Goal: Transaction & Acquisition: Purchase product/service

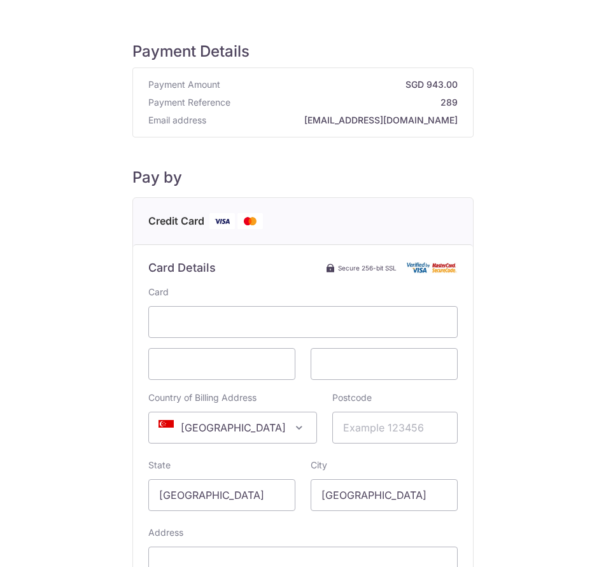
click at [214, 426] on span "[GEOGRAPHIC_DATA]" at bounding box center [232, 427] width 167 height 31
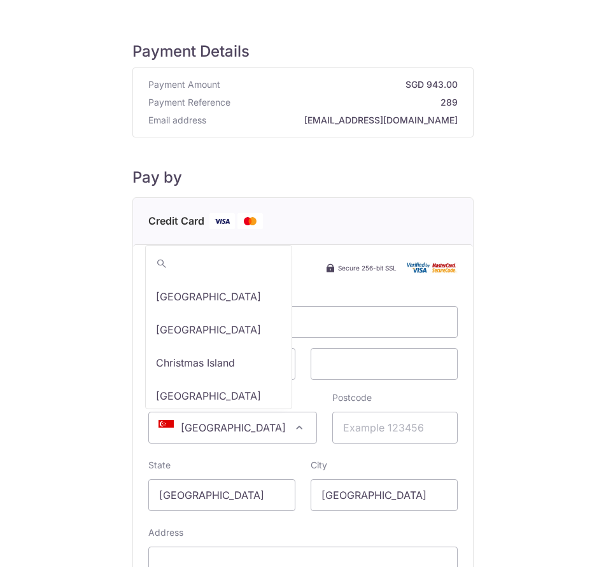
scroll to position [1523, 0]
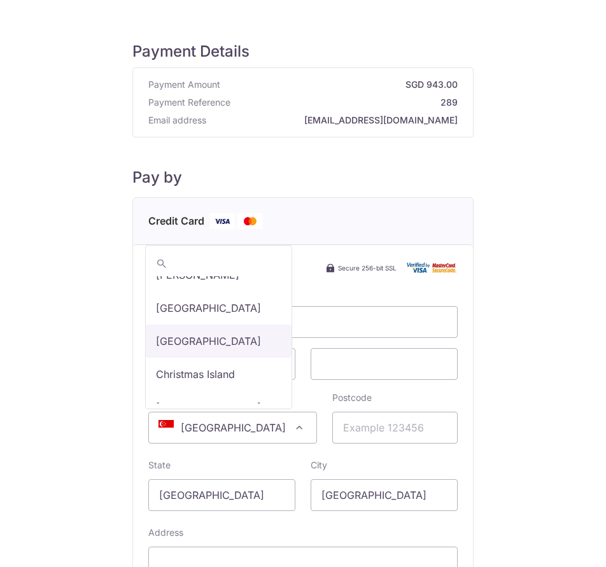
select select "48"
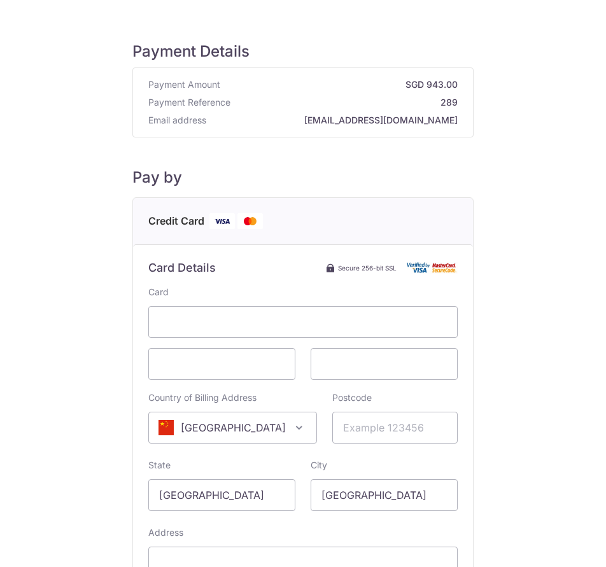
click at [528, 404] on div "Payment Details Payment Amount SGD 943.00 Payment Reference 289 Email address l…" at bounding box center [303, 353] width 586 height 677
click at [341, 376] on span at bounding box center [384, 364] width 147 height 32
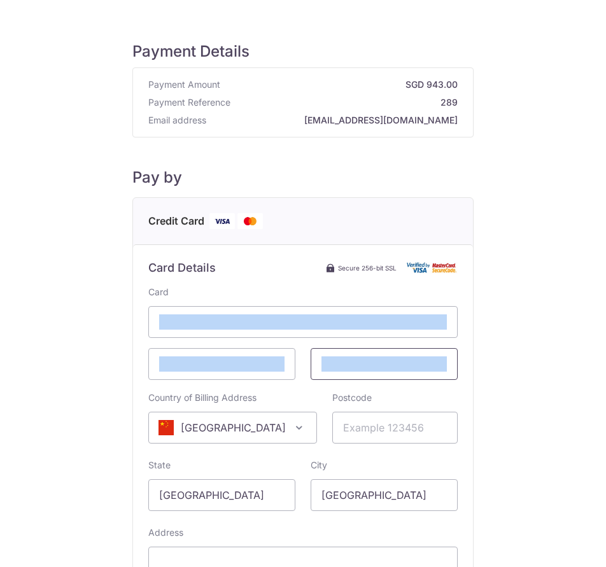
click at [341, 376] on span at bounding box center [384, 364] width 147 height 32
click at [479, 360] on div "Payment Details Payment Amount SGD 943.00 Payment Reference 289 Email address l…" at bounding box center [303, 353] width 586 height 677
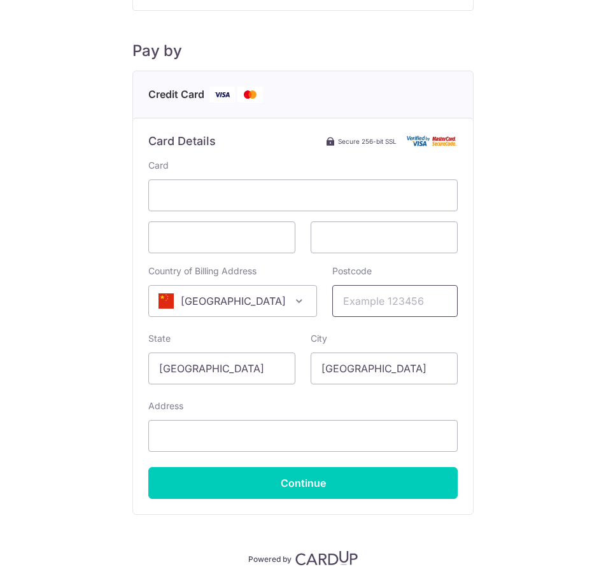
scroll to position [127, 0]
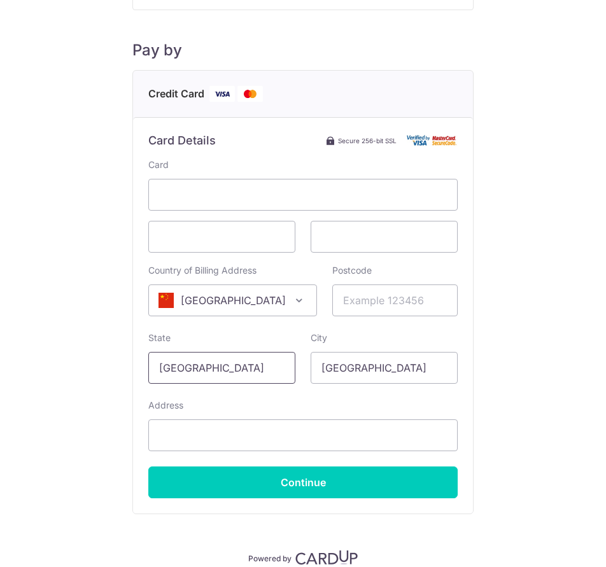
drag, startPoint x: 248, startPoint y: 372, endPoint x: 54, endPoint y: 370, distance: 193.5
click at [54, 370] on div "Payment Details Payment Amount SGD 943.00 Payment Reference 289 Email address l…" at bounding box center [303, 226] width 586 height 677
type input "s"
type input "Shanghai"
drag, startPoint x: 377, startPoint y: 367, endPoint x: 213, endPoint y: 358, distance: 164.4
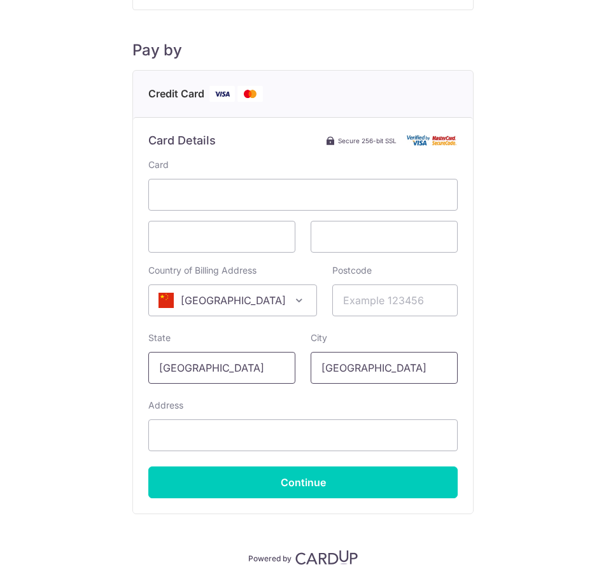
click at [213, 358] on div "State Shanghai Please enter a valid state name City Singapore" at bounding box center [303, 358] width 325 height 52
type input "s"
type input "Wuhan"
drag, startPoint x: 215, startPoint y: 367, endPoint x: -19, endPoint y: 348, distance: 235.0
click at [0, 348] on html "Payment Details Payment Amount SGD 943.00 Payment Reference 289 Email address l…" at bounding box center [303, 283] width 606 height 567
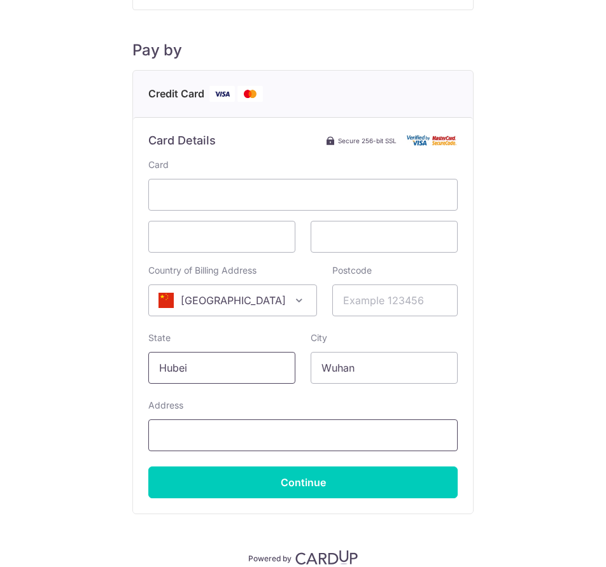
type input "Hubei"
click at [203, 429] on input "Address" at bounding box center [302, 435] width 309 height 32
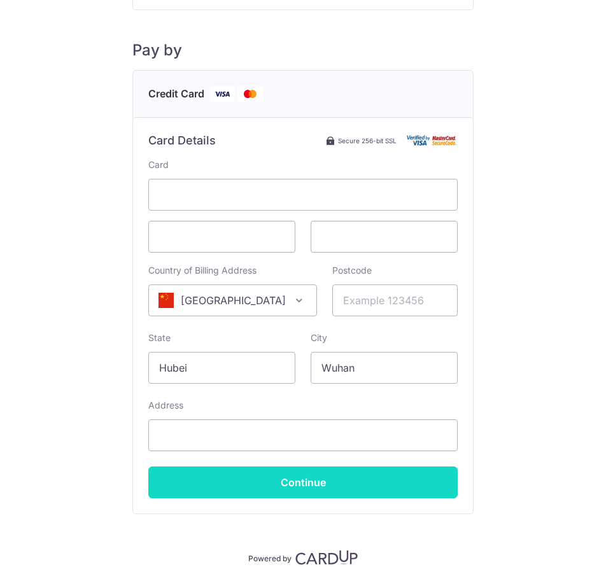
click at [320, 481] on input "Continue" at bounding box center [302, 483] width 309 height 32
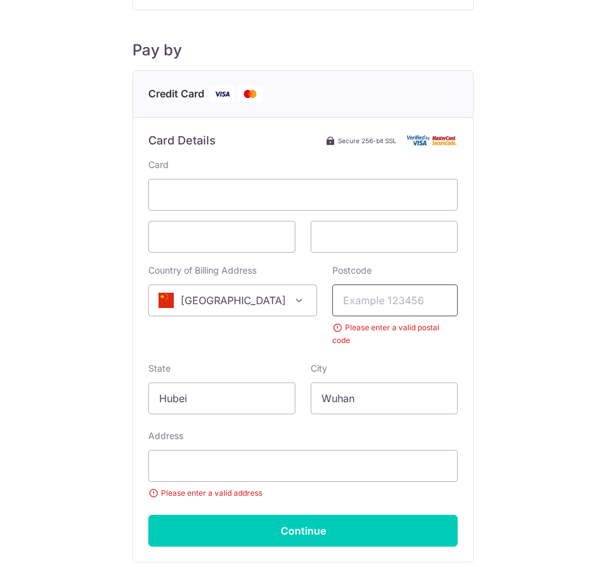
click at [384, 303] on input "Postcode" at bounding box center [394, 301] width 125 height 32
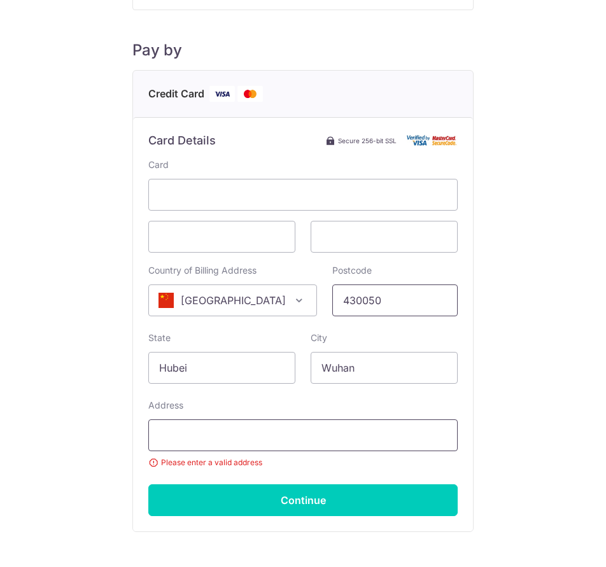
type input "430050"
click at [226, 431] on input "Address" at bounding box center [302, 435] width 309 height 32
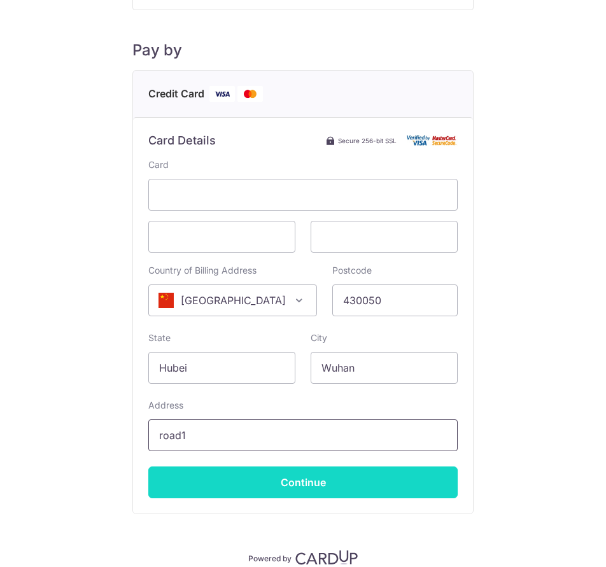
type input "road1"
click at [251, 484] on input "Continue" at bounding box center [302, 483] width 309 height 32
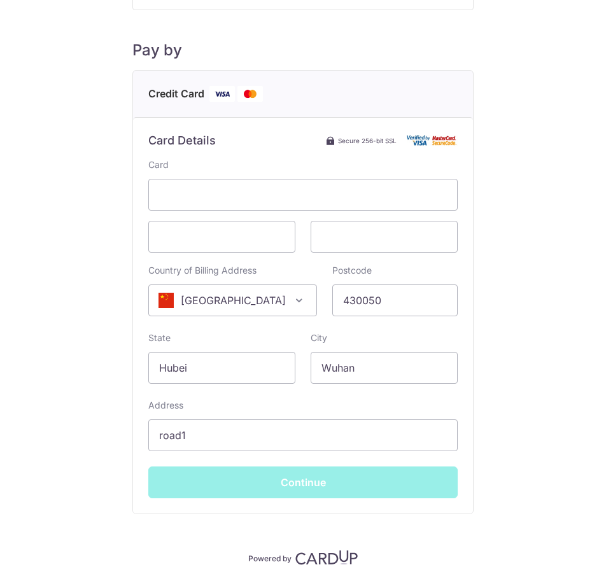
type input "**** 3972"
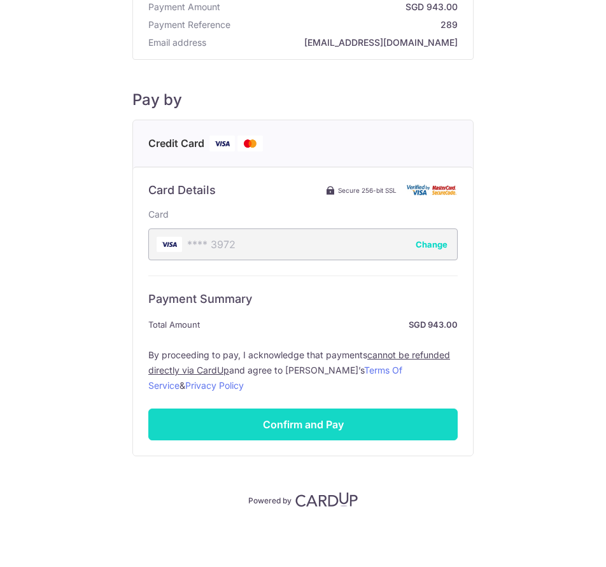
click at [272, 425] on input "Confirm and Pay" at bounding box center [302, 425] width 309 height 32
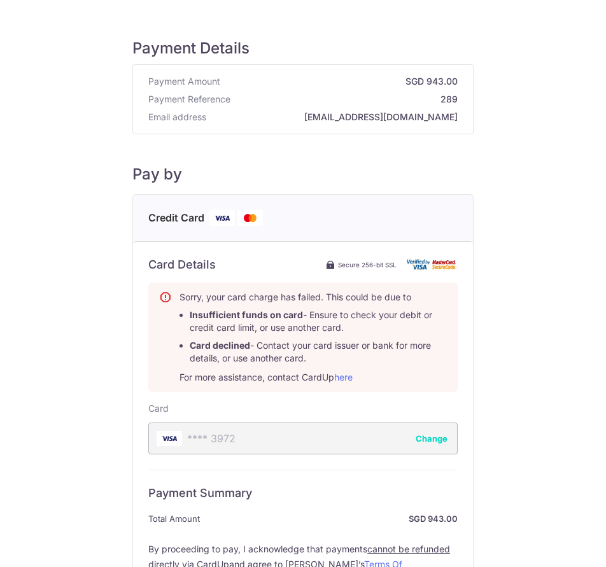
scroll to position [0, 0]
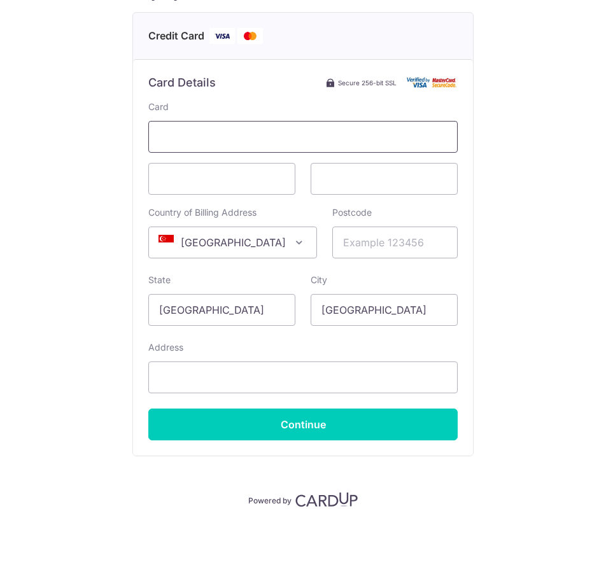
scroll to position [58, 0]
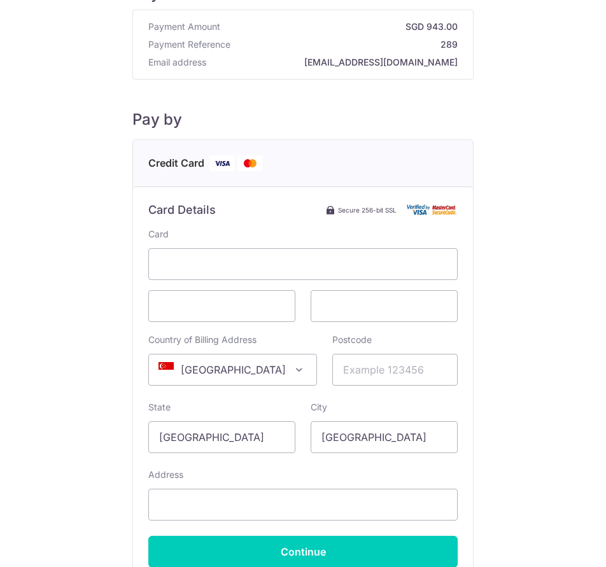
click at [261, 372] on span "[GEOGRAPHIC_DATA]" at bounding box center [232, 370] width 167 height 31
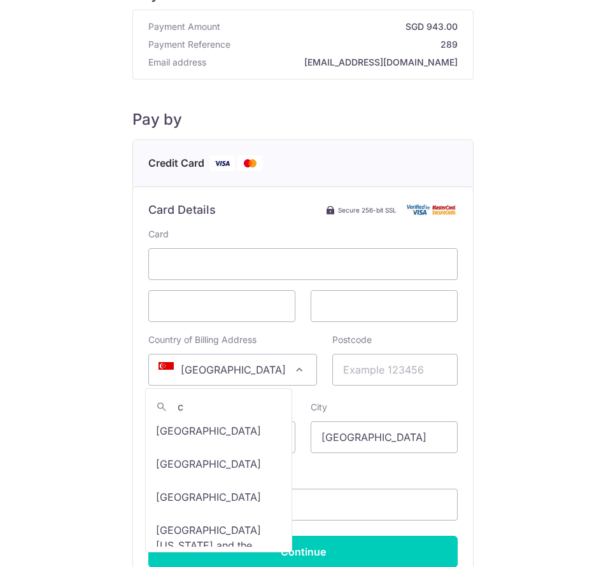
scroll to position [0, 0]
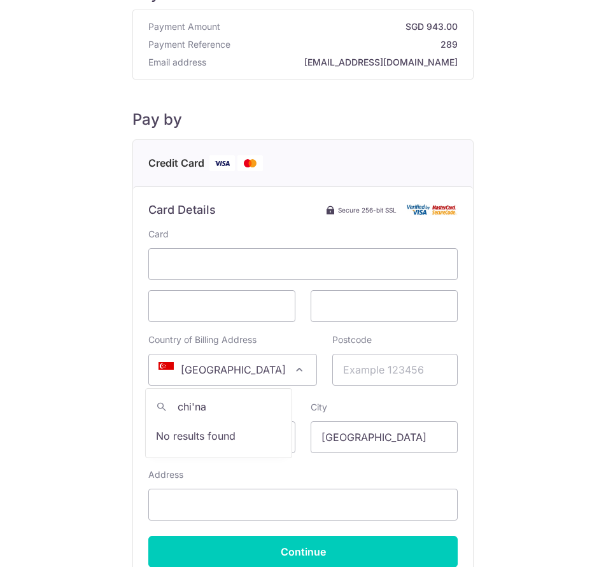
type input "china"
select select "48"
click at [342, 370] on input "Postcode" at bounding box center [394, 370] width 125 height 32
click at [350, 365] on input "Postcode" at bounding box center [394, 370] width 125 height 32
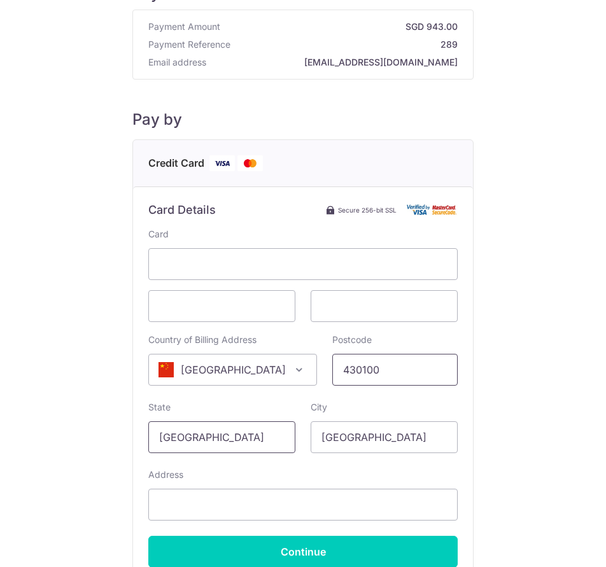
type input "430100"
drag, startPoint x: 223, startPoint y: 432, endPoint x: -332, endPoint y: 484, distance: 557.5
click at [0, 484] on html "Payment Details Payment Amount SGD 943.00 Payment Reference 289 Email address l…" at bounding box center [303, 283] width 606 height 567
type input "Hubei"
drag, startPoint x: 399, startPoint y: 430, endPoint x: 174, endPoint y: 406, distance: 226.0
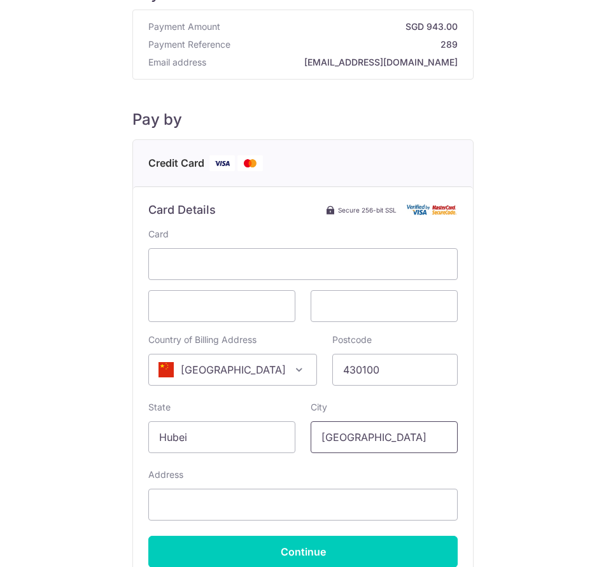
click at [174, 406] on div "State Hubei Please enter a valid state name City Singapore" at bounding box center [303, 427] width 325 height 52
type input "Wuhan"
click at [185, 505] on input "Address" at bounding box center [302, 505] width 309 height 32
type input "road1"
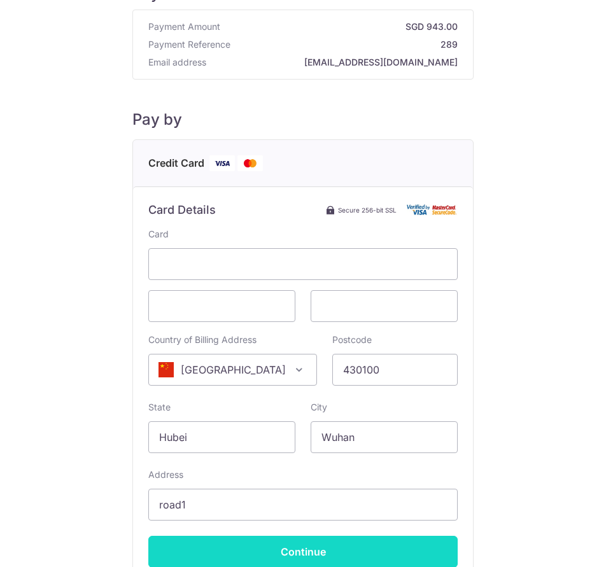
click at [305, 556] on input "Continue" at bounding box center [302, 552] width 309 height 32
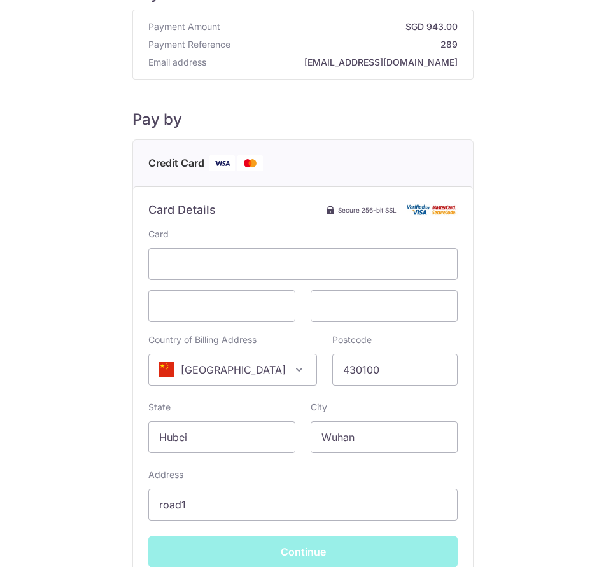
type input "**** 3972"
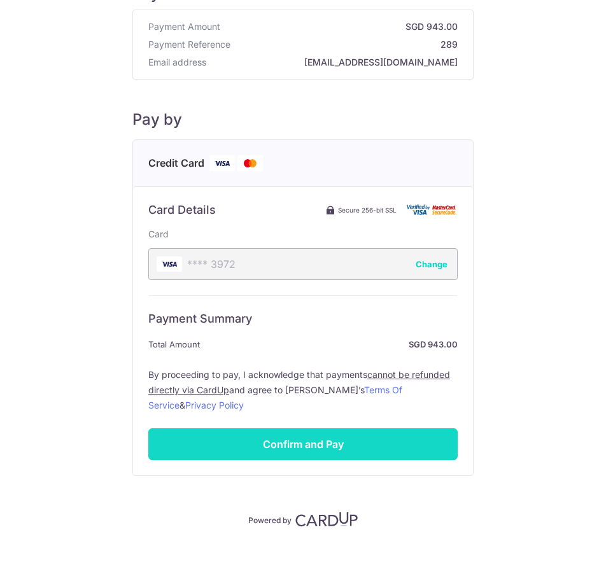
click at [324, 454] on input "Confirm and Pay" at bounding box center [302, 444] width 309 height 32
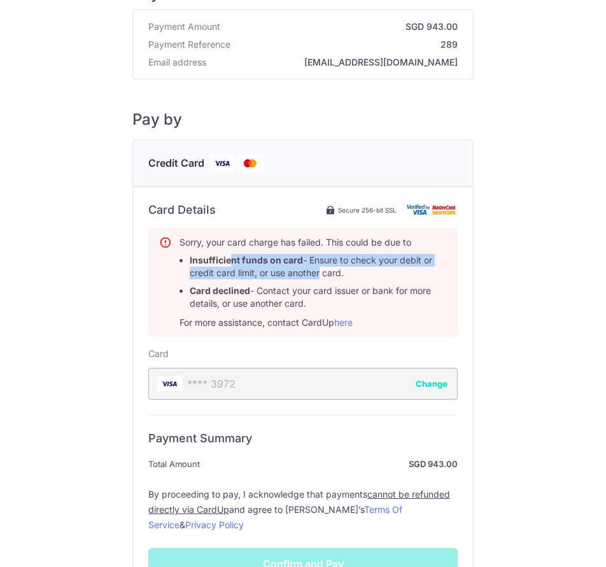
drag, startPoint x: 227, startPoint y: 260, endPoint x: 316, endPoint y: 267, distance: 89.3
click at [316, 267] on li "Insufficient funds on card - Ensure to check your debit or credit card limit, o…" at bounding box center [318, 266] width 257 height 25
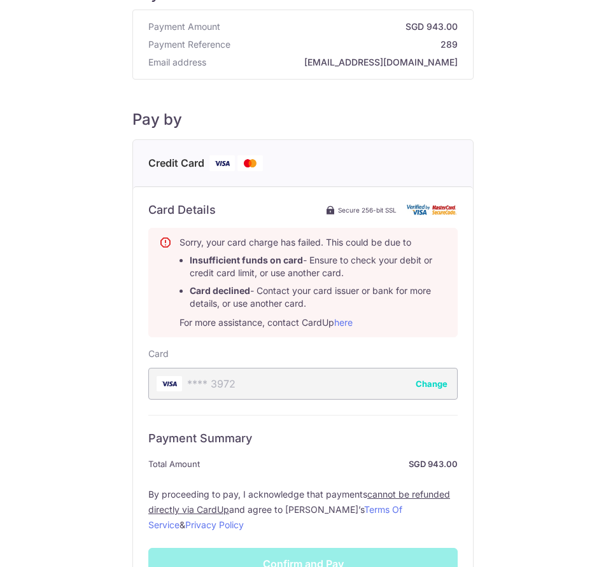
click at [317, 278] on li "Insufficient funds on card - Ensure to check your debit or credit card limit, o…" at bounding box center [318, 266] width 257 height 25
click at [494, 323] on div "Payment Details Payment Amount SGD 943.00 Payment Reference 289 Email address l…" at bounding box center [303, 301] width 586 height 689
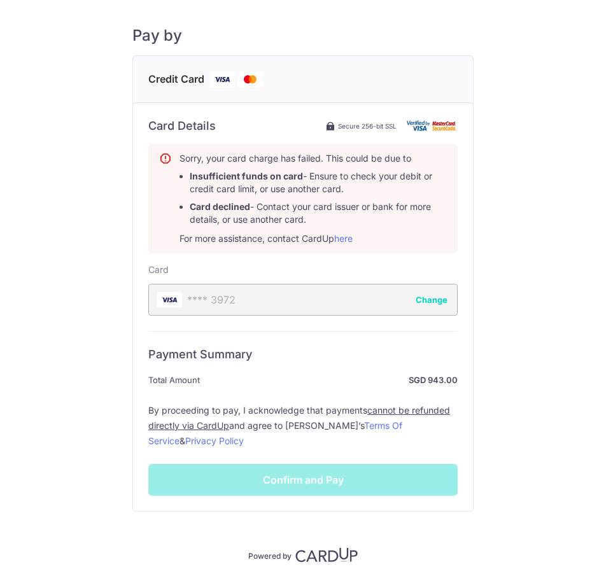
scroll to position [122, 0]
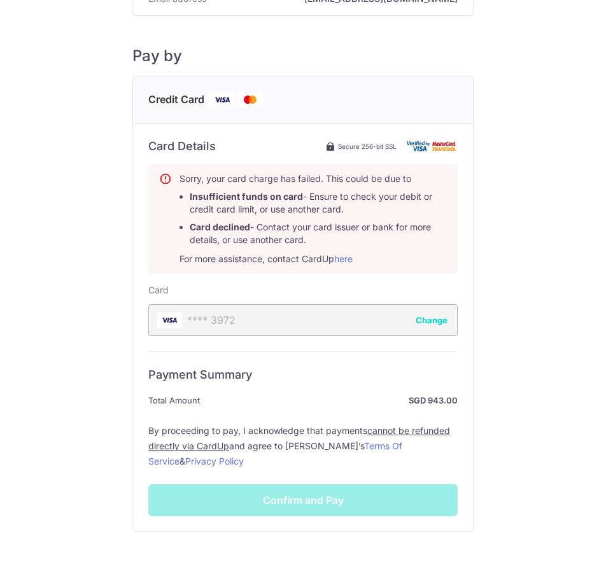
click at [495, 397] on div "Payment Details Payment Amount SGD 943.00 Payment Reference 289 Email address l…" at bounding box center [303, 238] width 586 height 689
click at [504, 425] on div "Payment Details Payment Amount SGD 943.00 Payment Reference 289 Email address l…" at bounding box center [303, 238] width 586 height 689
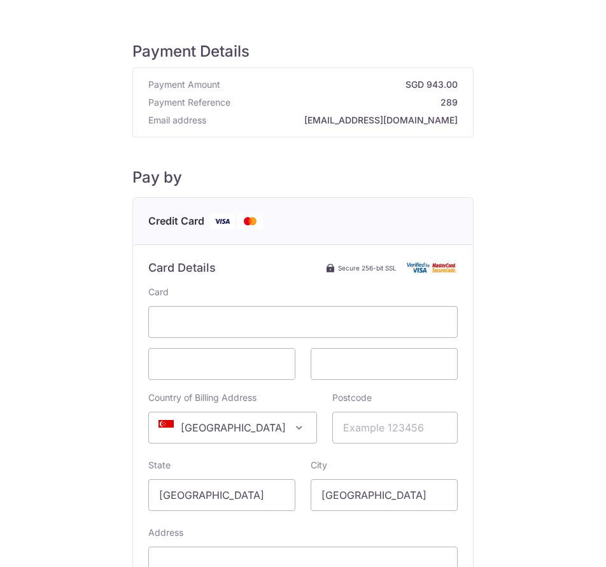
click at [255, 425] on span "[GEOGRAPHIC_DATA]" at bounding box center [232, 427] width 167 height 31
type input "chi"
select select "48"
click at [358, 428] on input "Postcode" at bounding box center [394, 428] width 125 height 32
drag, startPoint x: 265, startPoint y: 313, endPoint x: 180, endPoint y: 311, distance: 86.0
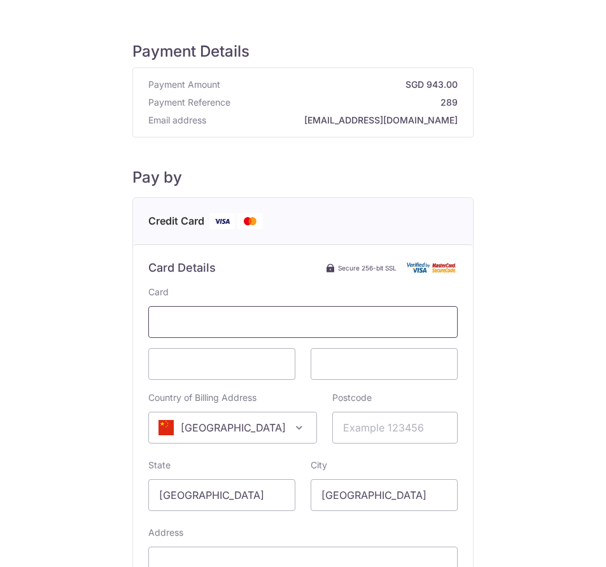
click at [180, 311] on span at bounding box center [302, 322] width 309 height 32
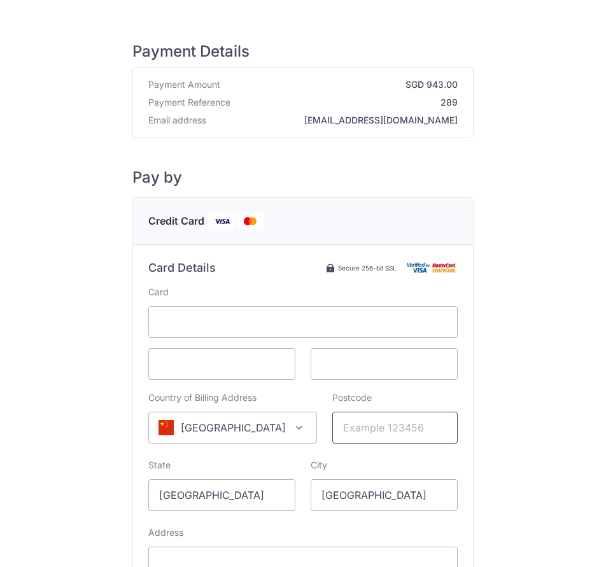
click at [344, 432] on input "Postcode" at bounding box center [394, 428] width 125 height 32
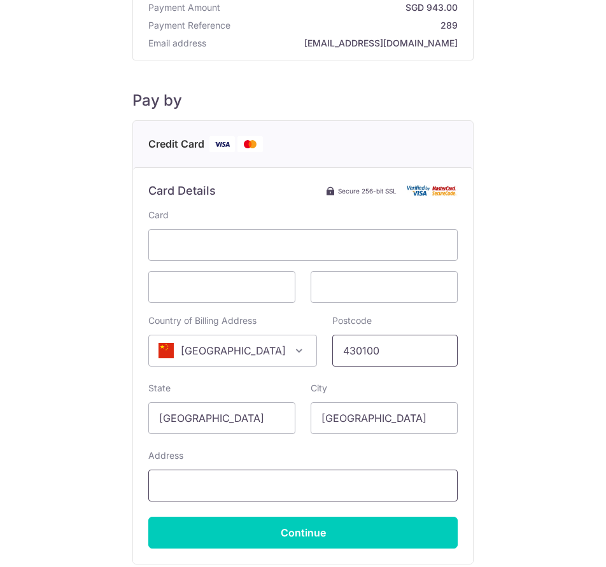
scroll to position [127, 0]
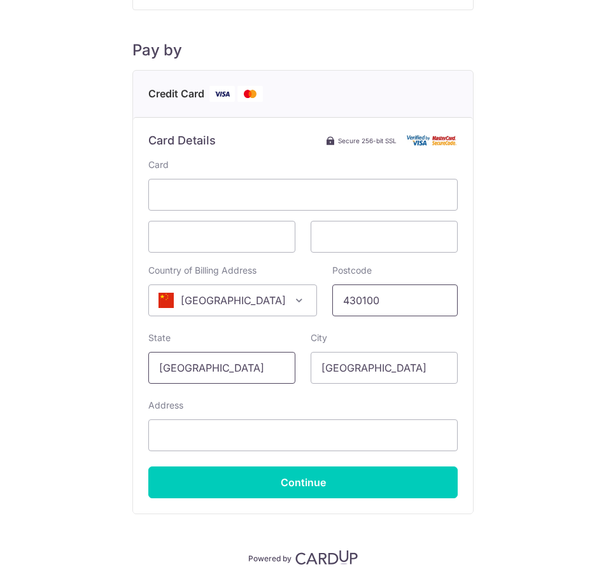
type input "430100"
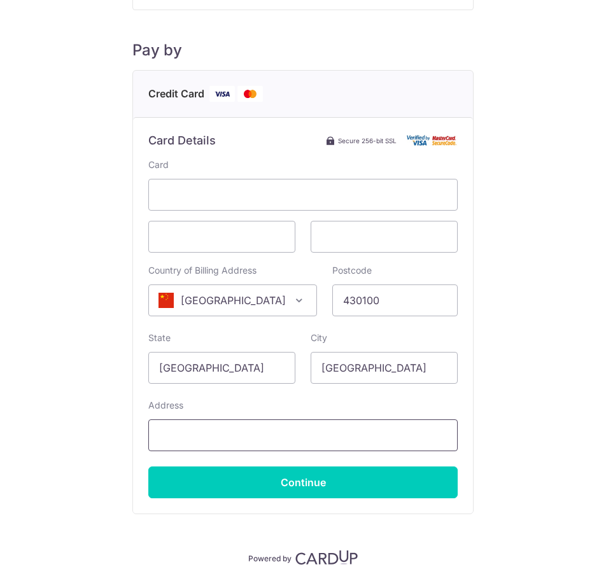
click at [247, 445] on input "Address" at bounding box center [302, 435] width 309 height 32
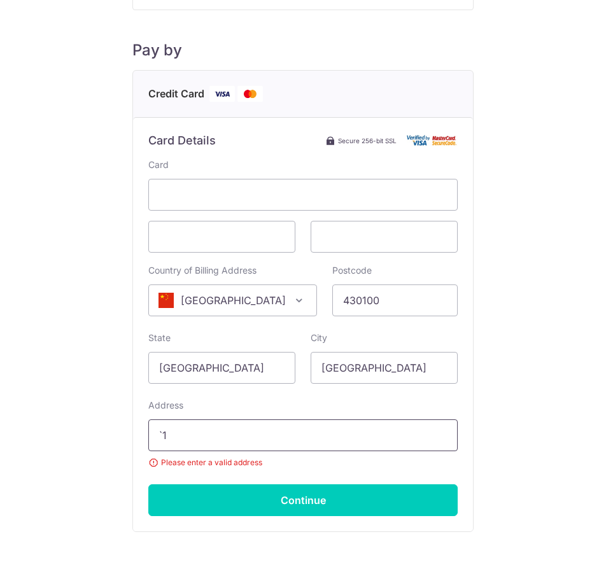
type input "`"
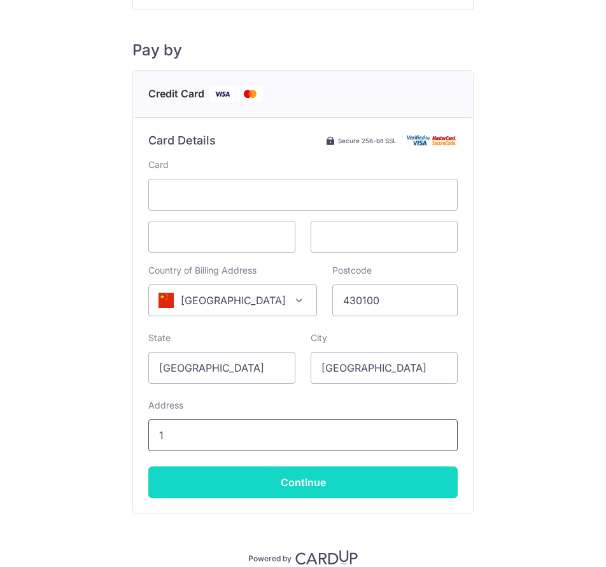
type input "1"
click at [284, 489] on input "Continue" at bounding box center [302, 483] width 309 height 32
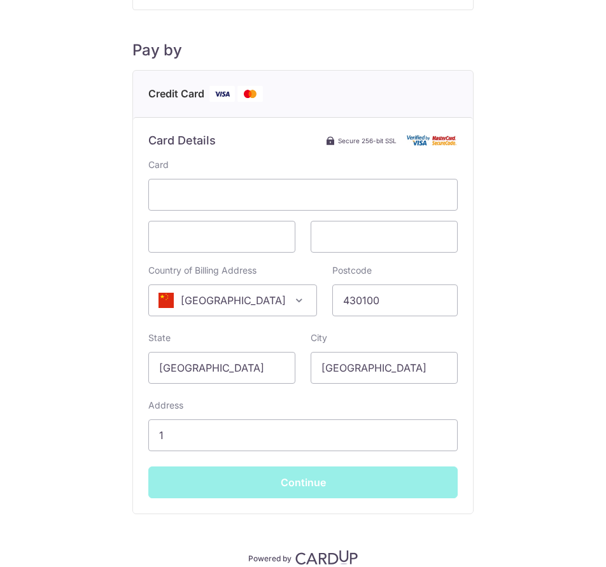
type input "**** 3972"
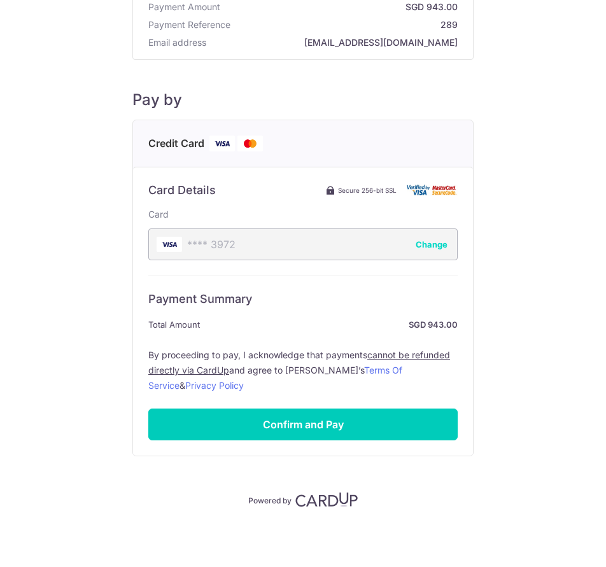
scroll to position [78, 0]
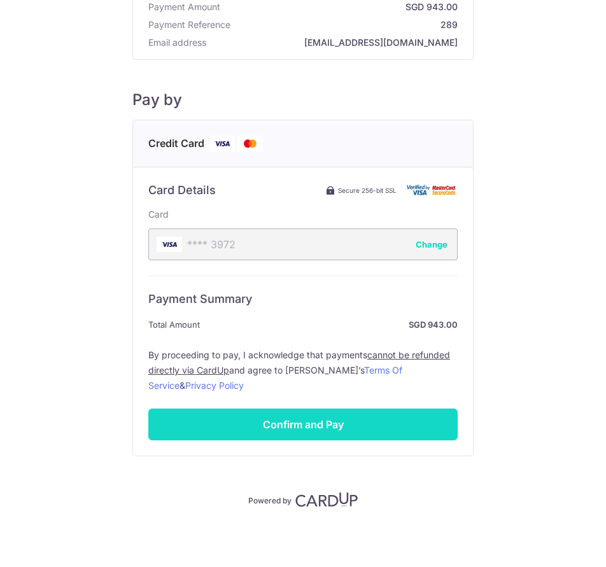
click at [285, 438] on input "Confirm and Pay" at bounding box center [302, 425] width 309 height 32
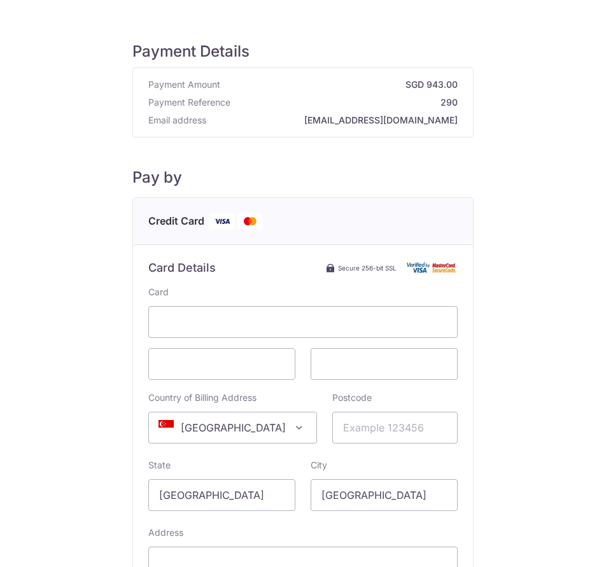
click at [243, 426] on span "[GEOGRAPHIC_DATA]" at bounding box center [232, 427] width 167 height 31
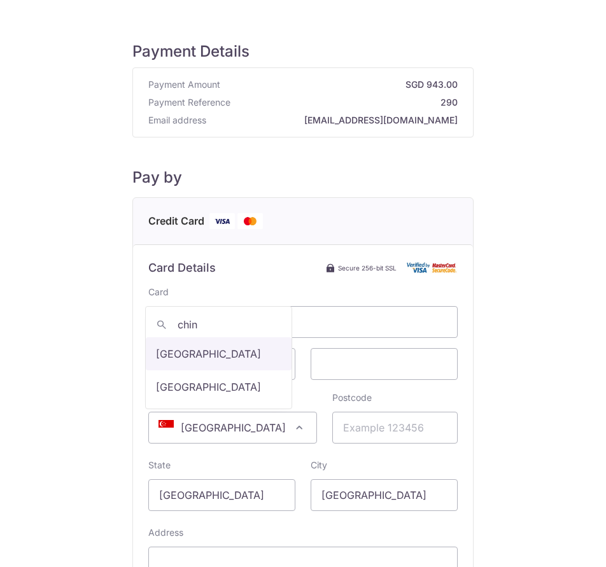
type input "china"
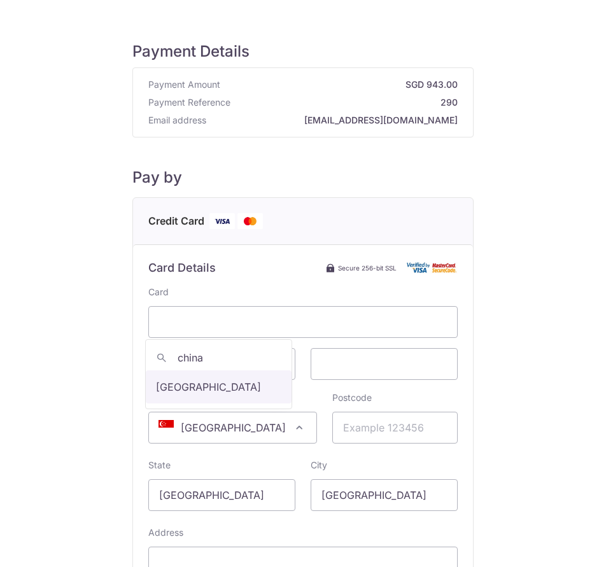
drag, startPoint x: 226, startPoint y: 387, endPoint x: 243, endPoint y: 387, distance: 16.5
select select "48"
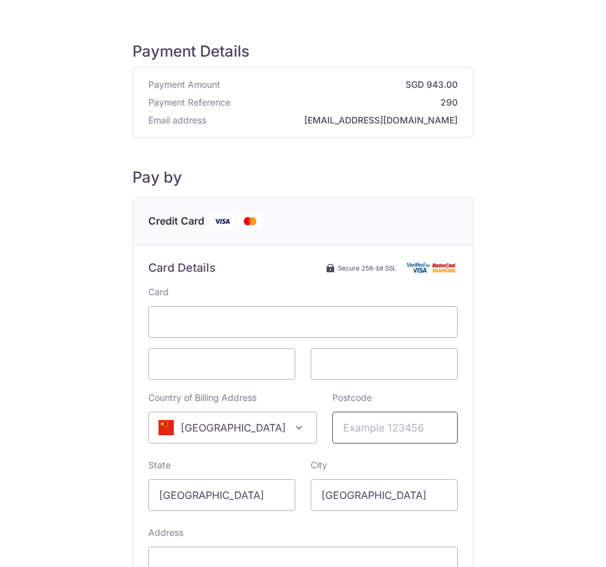
click at [351, 426] on input "Postcode" at bounding box center [394, 428] width 125 height 32
type input "430100"
drag, startPoint x: 221, startPoint y: 488, endPoint x: -118, endPoint y: 493, distance: 339.3
click at [0, 493] on html "Payment Details Payment Amount SGD 943.00 Payment Reference 290 Email address […" at bounding box center [303, 283] width 606 height 567
type input "Hubei"
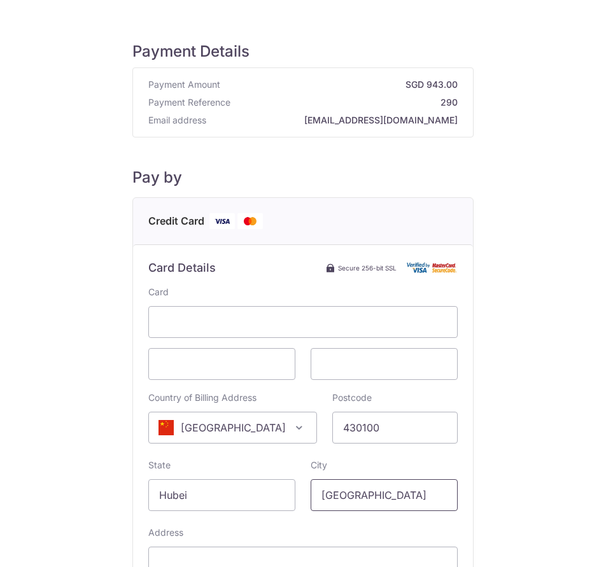
drag, startPoint x: 373, startPoint y: 494, endPoint x: 91, endPoint y: 469, distance: 283.1
click at [91, 469] on div "Payment Details Payment Amount SGD 943.00 Payment Reference 290 Email address […" at bounding box center [303, 353] width 586 height 677
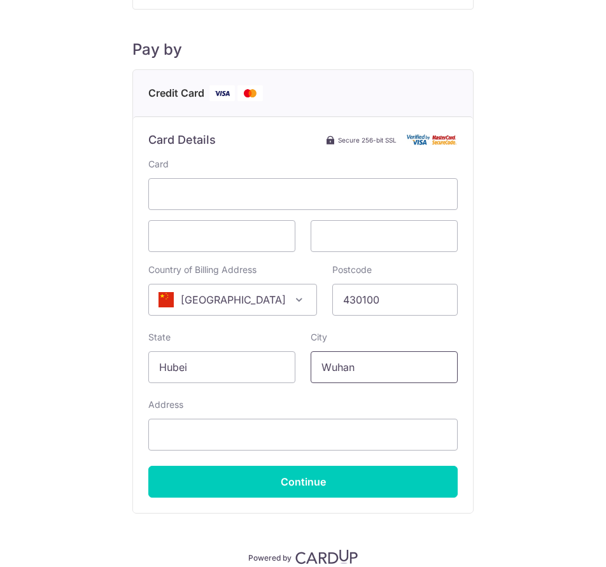
scroll to position [185, 0]
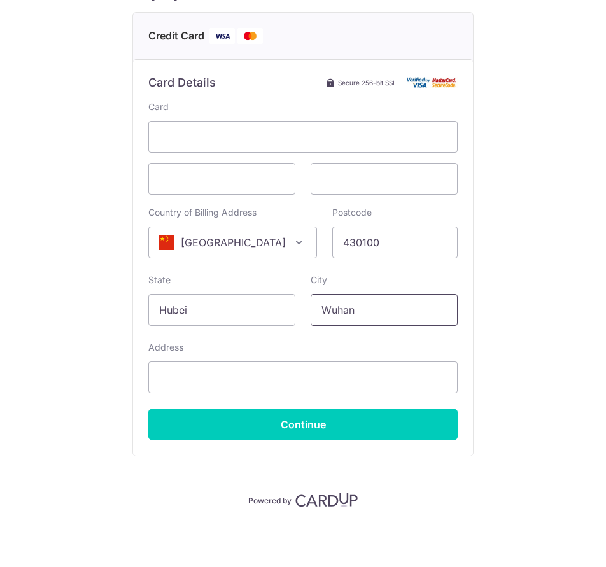
type input "Wuhan"
click at [104, 328] on div "Payment Details Payment Amount SGD 943.00 Payment Reference 290 Email address […" at bounding box center [303, 168] width 586 height 677
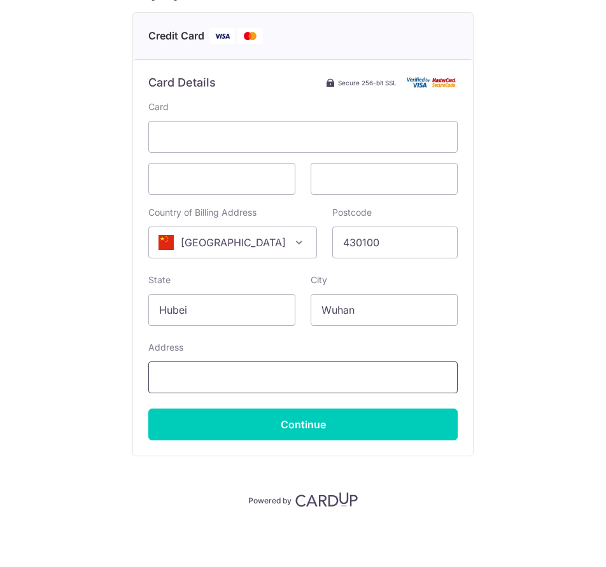
click at [204, 365] on input "Address" at bounding box center [302, 378] width 309 height 32
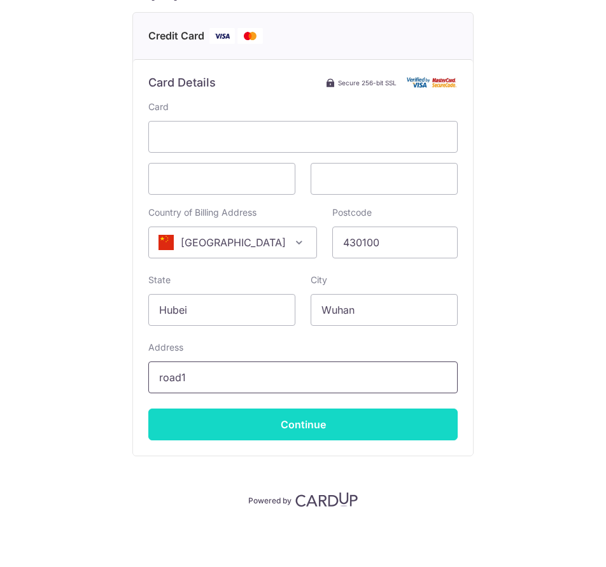
type input "road1"
click at [248, 425] on input "Continue" at bounding box center [302, 425] width 309 height 32
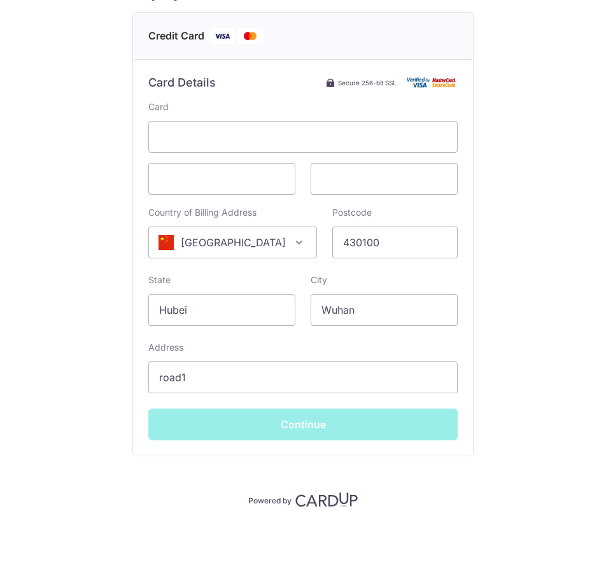
type input "**** 3972"
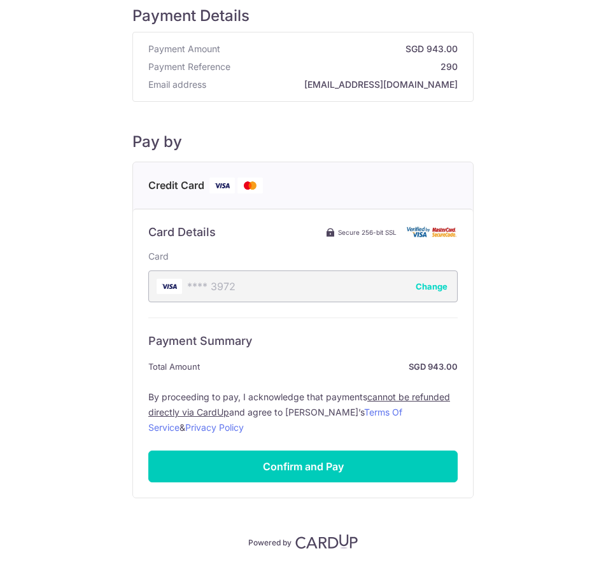
scroll to position [14, 0]
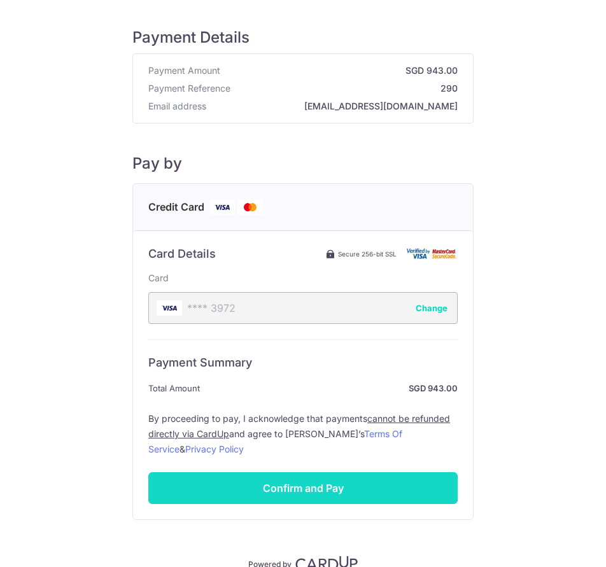
drag, startPoint x: 575, startPoint y: 474, endPoint x: 438, endPoint y: 489, distance: 138.3
click at [575, 474] on div "Payment Details Payment Amount SGD 943.00 Payment Reference 290 Email address […" at bounding box center [303, 286] width 586 height 570
click at [345, 482] on input "Confirm and Pay" at bounding box center [302, 488] width 309 height 32
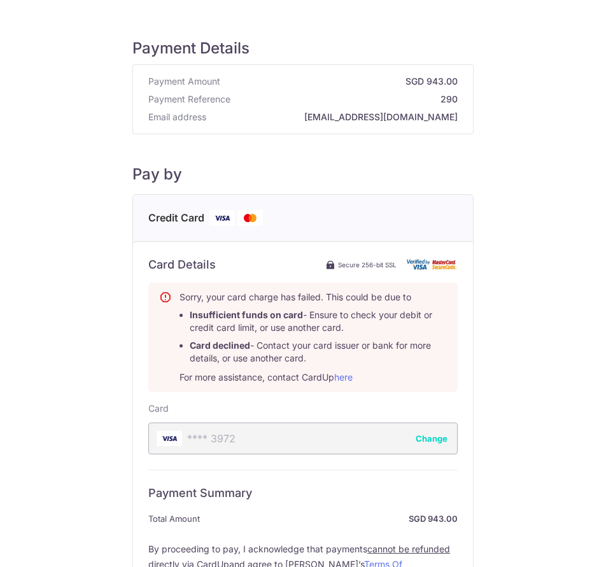
scroll to position [0, 0]
